Goal: Transaction & Acquisition: Subscribe to service/newsletter

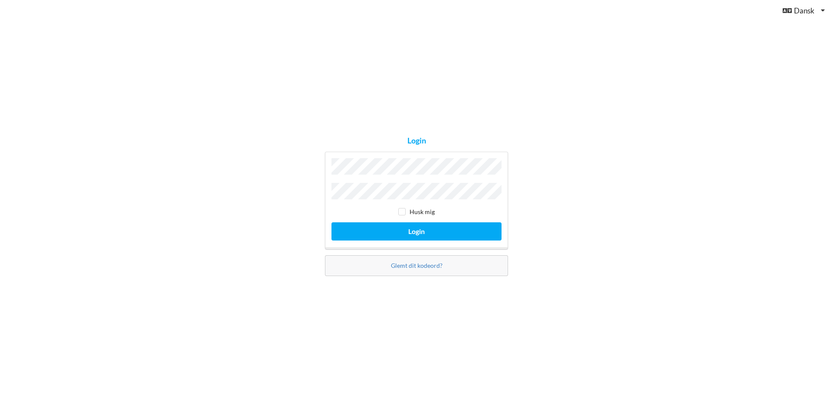
click at [373, 301] on div "Login Husk mig Login Glemt dit kodeord?" at bounding box center [416, 206] width 833 height 413
click at [365, 226] on button "Login" at bounding box center [416, 231] width 170 height 18
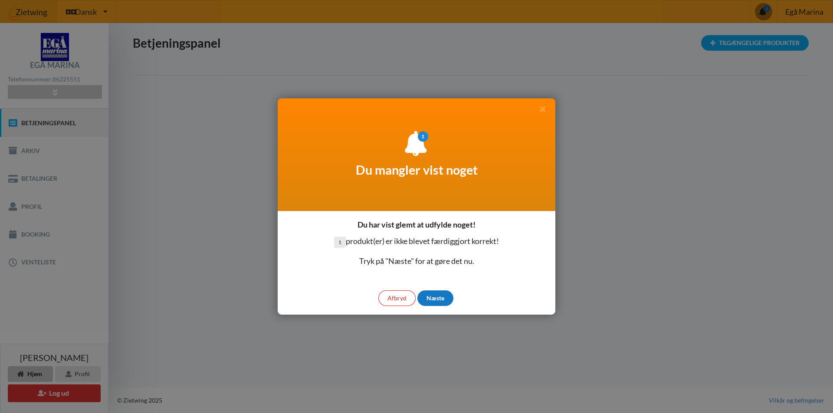
click at [441, 300] on div "Næste" at bounding box center [435, 299] width 36 height 16
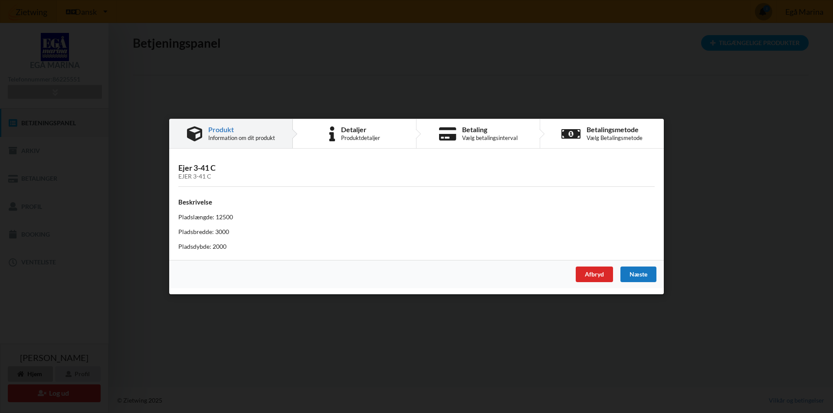
click at [635, 276] on div "Næste" at bounding box center [638, 275] width 36 height 16
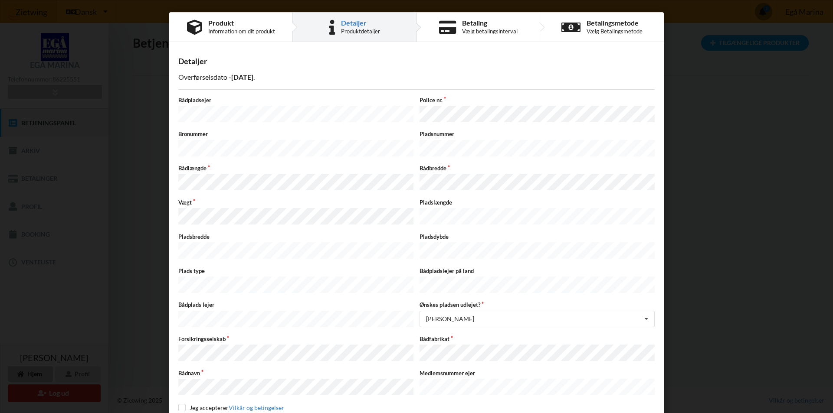
click at [152, 211] on div "Handelsbetingelser Ved at benytte dig af Virksomhedens juridiske navn services …" at bounding box center [416, 206] width 833 height 413
click at [144, 226] on div "Handelsbetingelser Ved at benytte dig af Virksomhedens juridiske navn services …" at bounding box center [416, 206] width 833 height 413
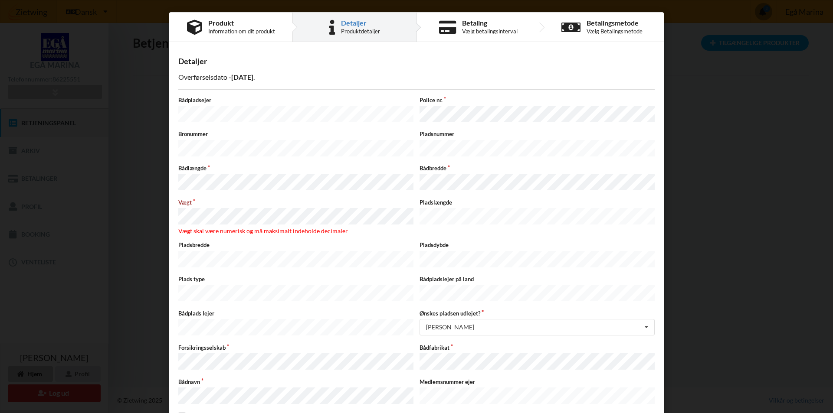
click at [198, 209] on div "Vægt Vægt skal være numerisk og må maksimalt indeholde decimaler" at bounding box center [295, 217] width 241 height 36
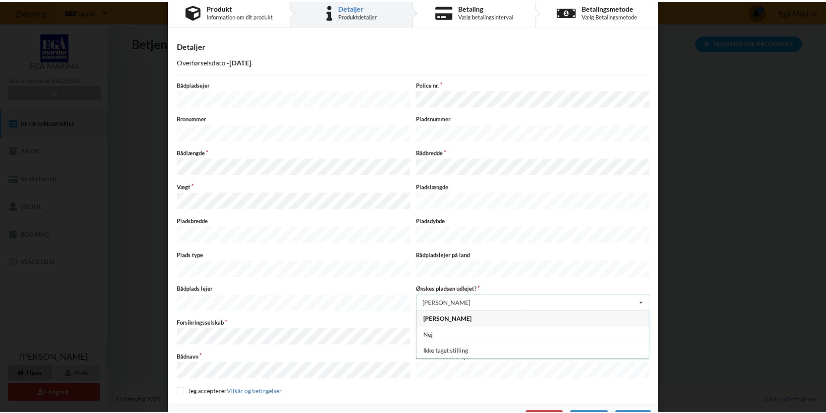
scroll to position [24, 0]
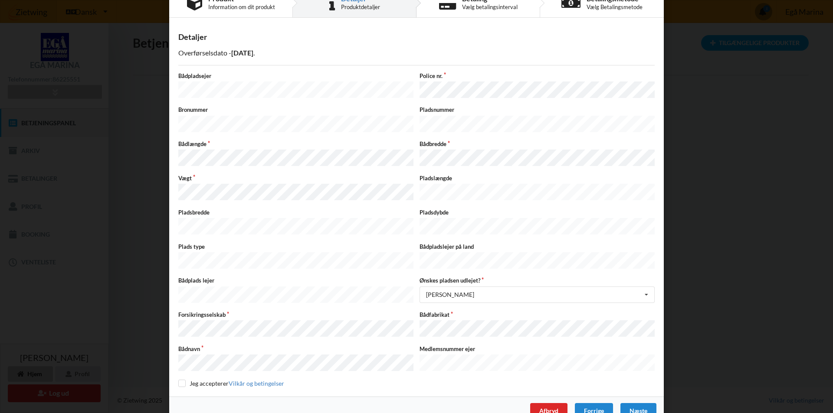
drag, startPoint x: 191, startPoint y: 220, endPoint x: 176, endPoint y: 305, distance: 86.3
click at [176, 311] on div "Forsikringsselskab" at bounding box center [295, 325] width 241 height 28
click at [134, 351] on div "Handelsbetingelser Ved at benytte dig af Virksomhedens juridiske navn services …" at bounding box center [416, 206] width 833 height 413
click at [183, 380] on label "Jeg accepterer Vilkår og betingelser" at bounding box center [231, 383] width 106 height 7
click at [179, 380] on input "checkbox" at bounding box center [181, 383] width 7 height 7
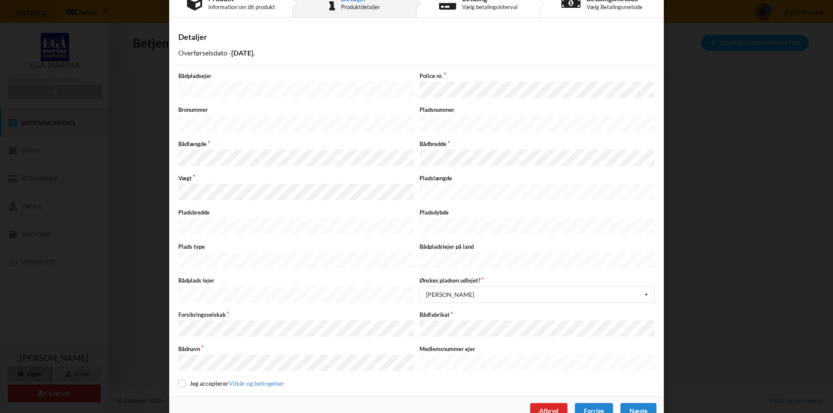
checkbox input "true"
click at [385, 72] on div "Bådpladsejer Police nr." at bounding box center [416, 86] width 482 height 28
click at [327, 171] on div "Bådpladsejer Police nr. Bronummer Pladsnummer Bådlængde Bådbredde Vægt Pladslæn…" at bounding box center [416, 230] width 476 height 316
click at [633, 403] on div "Næste" at bounding box center [638, 411] width 36 height 16
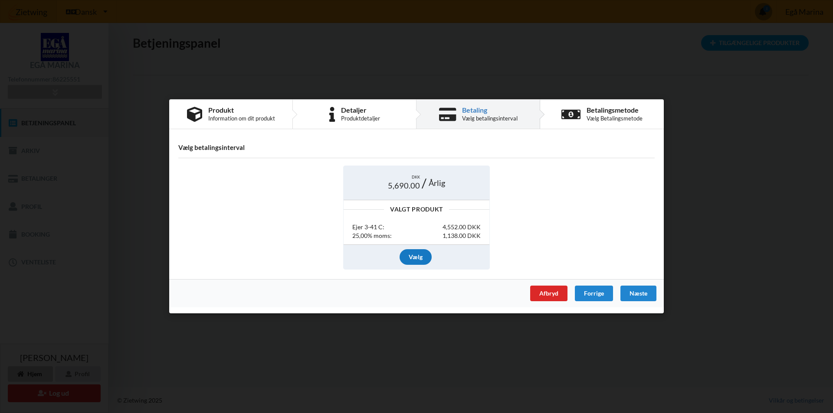
click at [415, 255] on div "Vælg" at bounding box center [415, 257] width 32 height 16
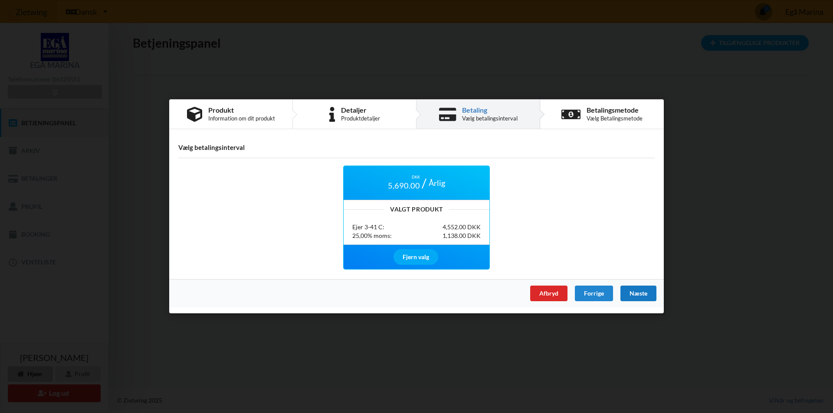
click at [642, 292] on div "Næste" at bounding box center [638, 294] width 36 height 16
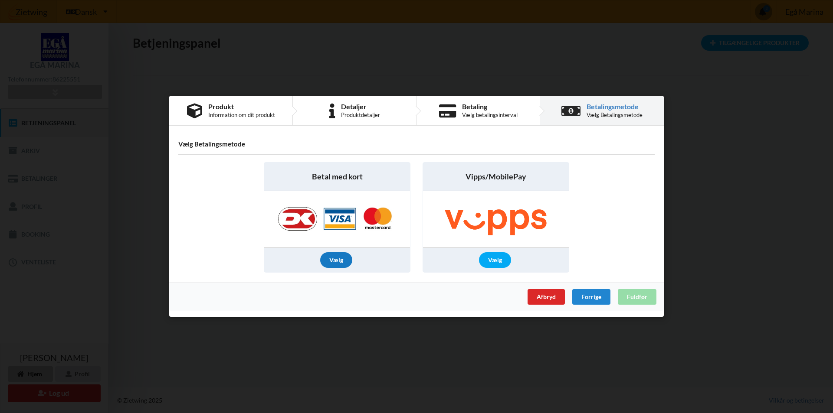
click at [334, 260] on div "Vælg" at bounding box center [336, 261] width 32 height 16
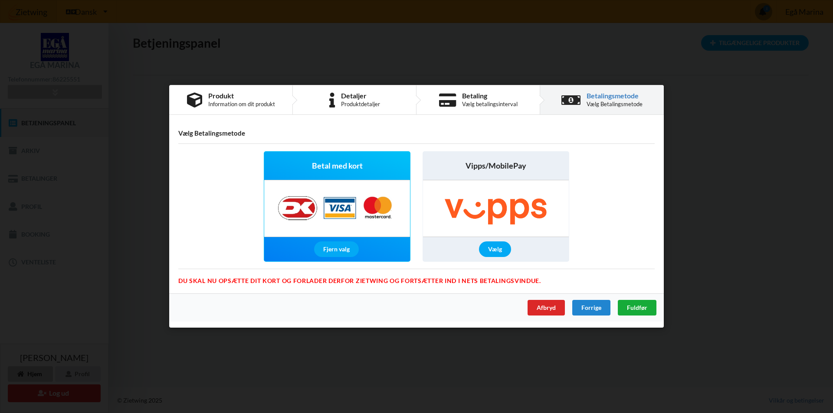
click at [637, 307] on span "Fuldfør" at bounding box center [637, 307] width 20 height 7
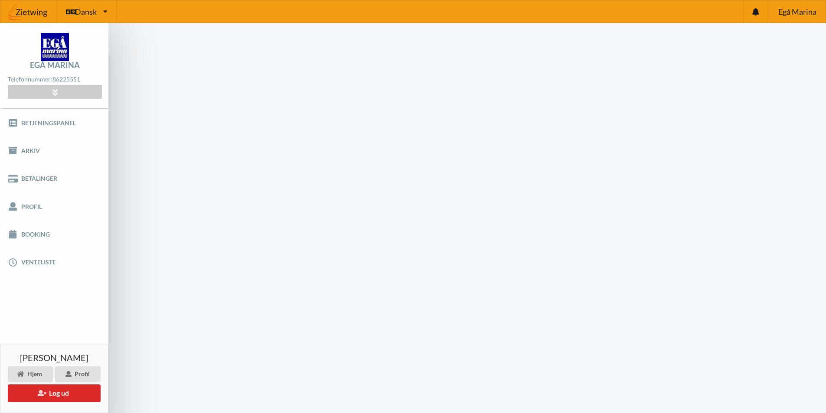
scroll to position [35, 0]
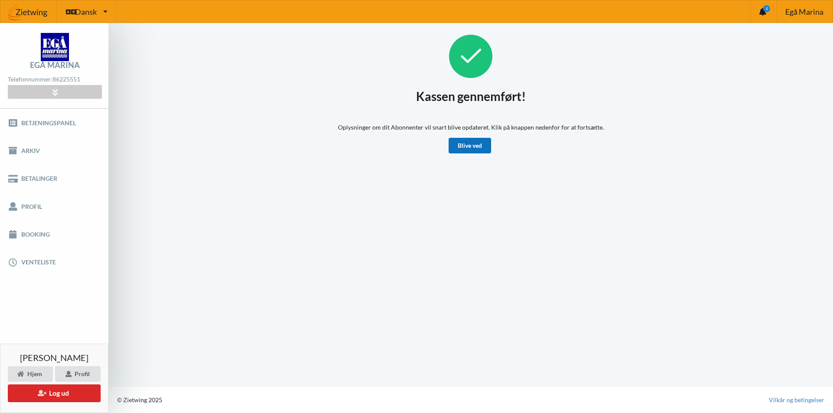
click at [473, 149] on link "Blive ved" at bounding box center [469, 146] width 42 height 16
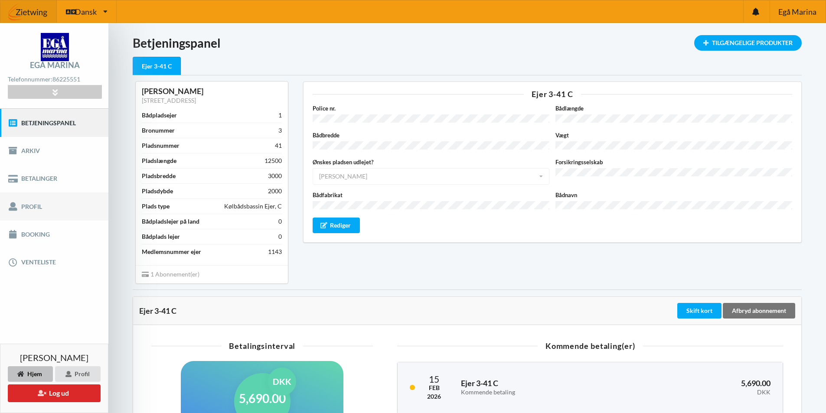
click at [36, 206] on link "Profil" at bounding box center [54, 207] width 108 height 28
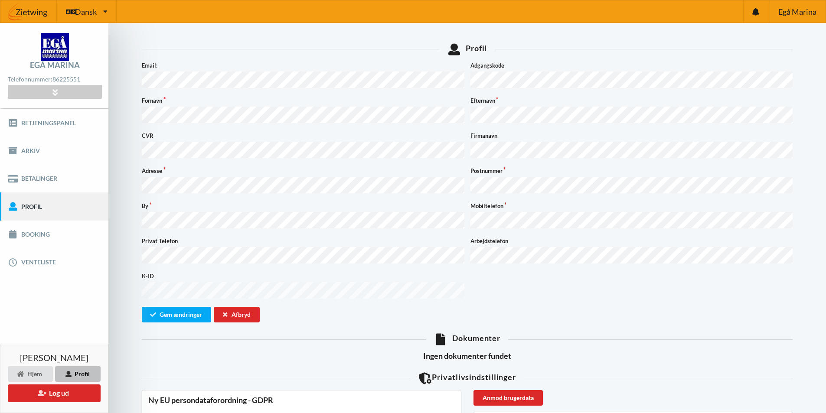
click at [99, 105] on div "Egå Marina Telefonnummer: [PHONE_NUMBER] [STREET_ADDRESS] CVR: 81912513 Email: …" at bounding box center [413, 328] width 826 height 611
click at [186, 307] on button "Gem ændringer" at bounding box center [176, 315] width 69 height 16
click at [422, 224] on form "Email: Adgangskode Fornavn Efternavn CVR Firmanavn Adresse Postnummer By Mobilt…" at bounding box center [467, 191] width 651 height 261
click at [182, 307] on button "Gem ændringer" at bounding box center [176, 315] width 69 height 16
click at [29, 395] on button "Log ud" at bounding box center [54, 394] width 93 height 18
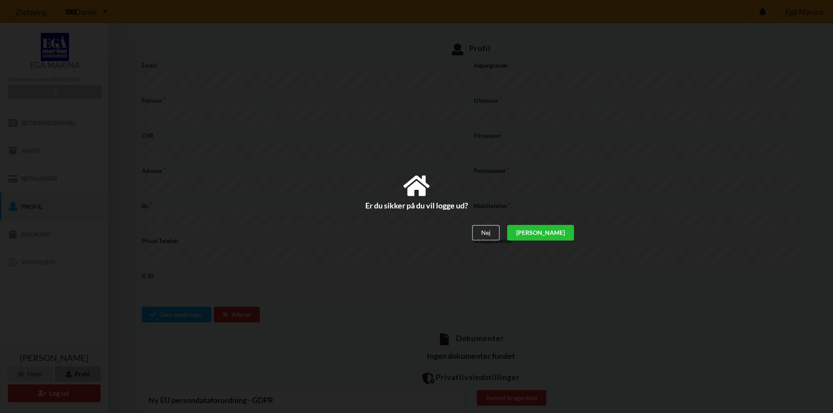
click at [562, 234] on div "[PERSON_NAME]" at bounding box center [540, 233] width 67 height 16
